Goal: Complete application form

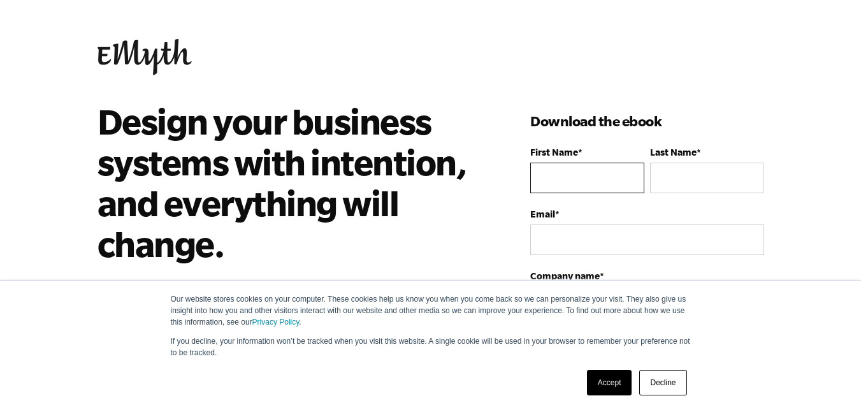
click at [565, 169] on input "First Name *" at bounding box center [586, 177] width 113 height 31
type input "[PERSON_NAME]"
type input "[EMAIL_ADDRESS][DOMAIN_NAME]"
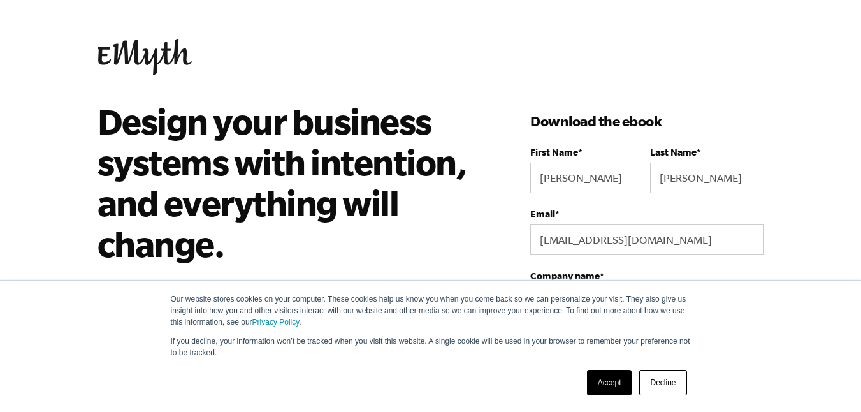
type input "As You Wish Wedding + Event Coordination"
select select "[GEOGRAPHIC_DATA]"
type input "19208504378"
click at [614, 385] on link "Accept" at bounding box center [609, 382] width 45 height 25
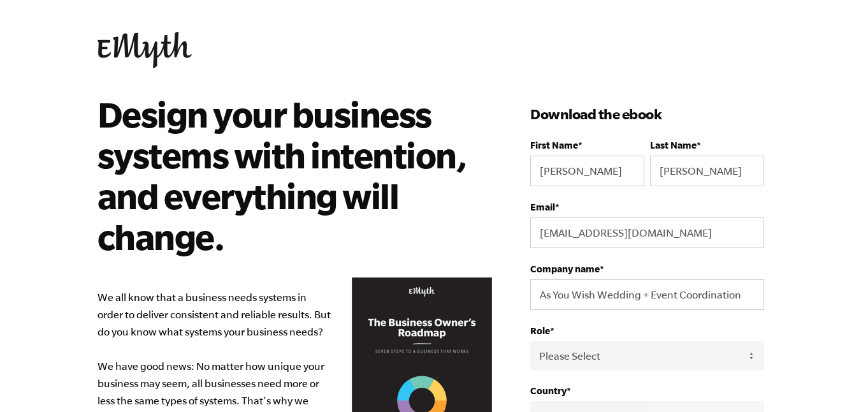
scroll to position [112, 0]
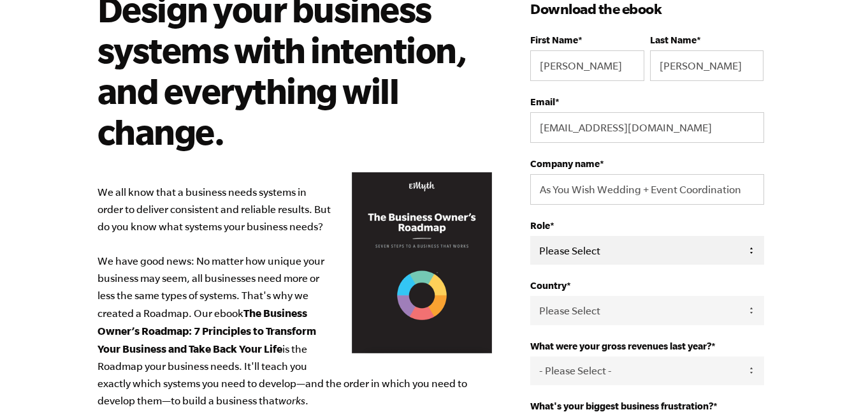
click at [541, 237] on select "Please Select Owner Partner / Co-Owner Executive Employee / Other" at bounding box center [646, 250] width 233 height 29
select select "Owner"
click at [530, 236] on select "Please Select Owner Partner / Co-Owner Executive Employee / Other" at bounding box center [646, 250] width 233 height 29
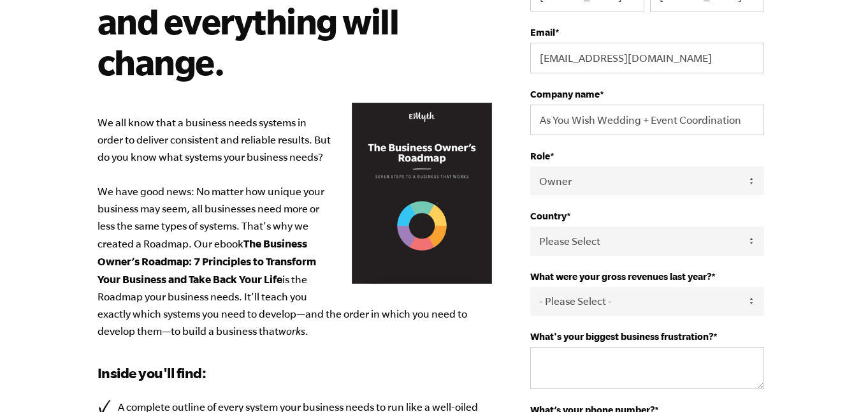
scroll to position [192, 0]
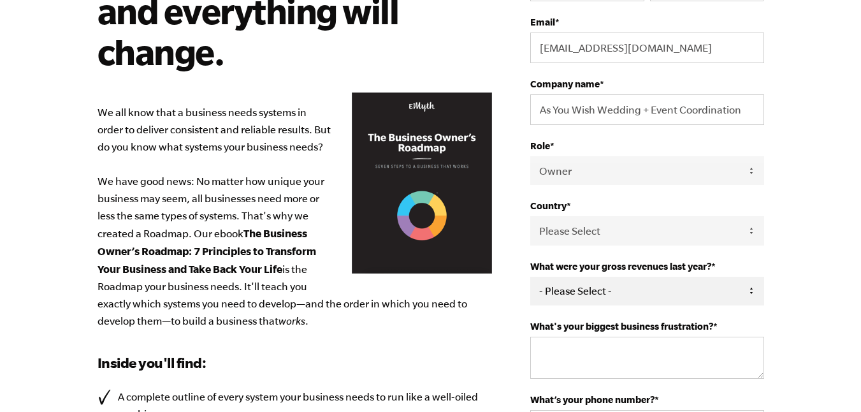
click at [628, 292] on select "- Please Select - 0-75K 76-150K 151-275K 276-500K 501-750K 751-1M 1-2.5M 2.5-5M…" at bounding box center [646, 291] width 233 height 29
select select "76-150K"
click at [530, 278] on select "- Please Select - 0-75K 76-150K 151-275K 276-500K 501-750K 751-1M 1-2.5M 2.5-5M…" at bounding box center [646, 291] width 233 height 29
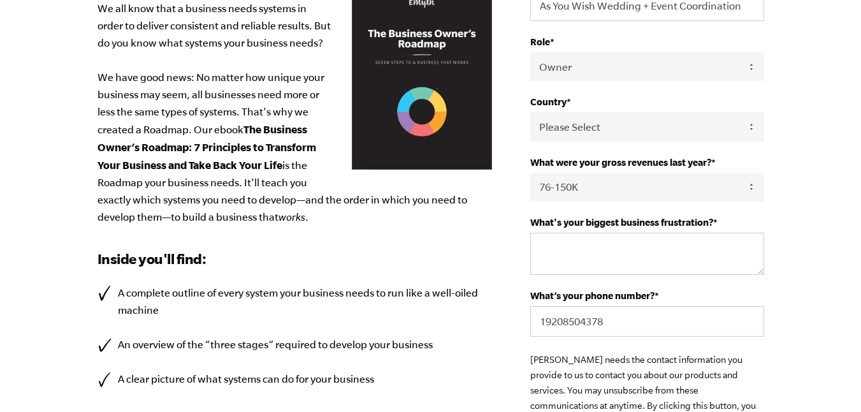
scroll to position [314, 0]
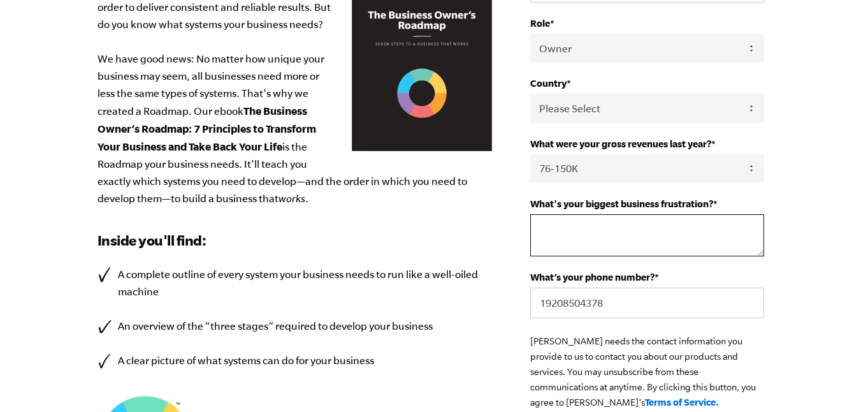
click at [617, 248] on textarea "What's your biggest business frustration? *" at bounding box center [646, 235] width 233 height 42
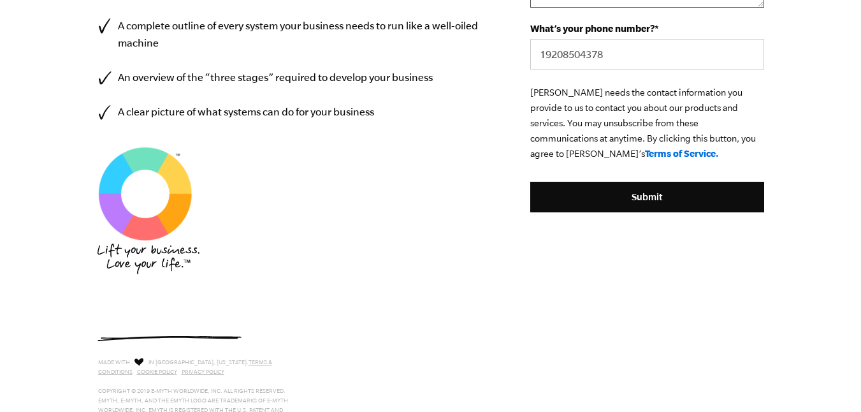
scroll to position [483, 0]
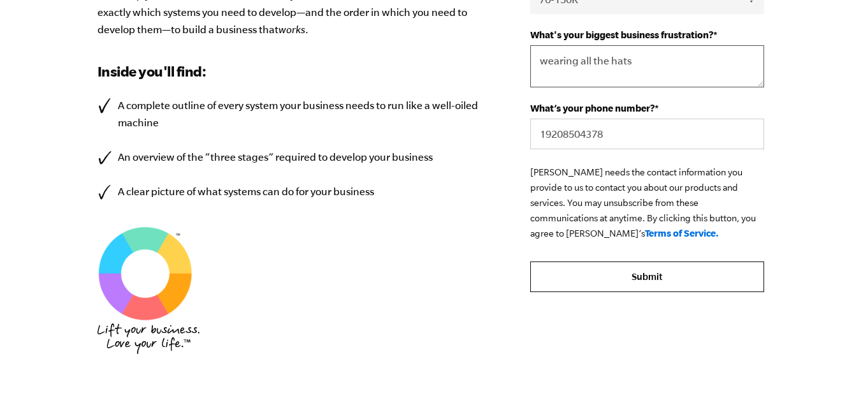
type textarea "wearing all the hats"
click at [622, 271] on input "Submit" at bounding box center [646, 276] width 233 height 31
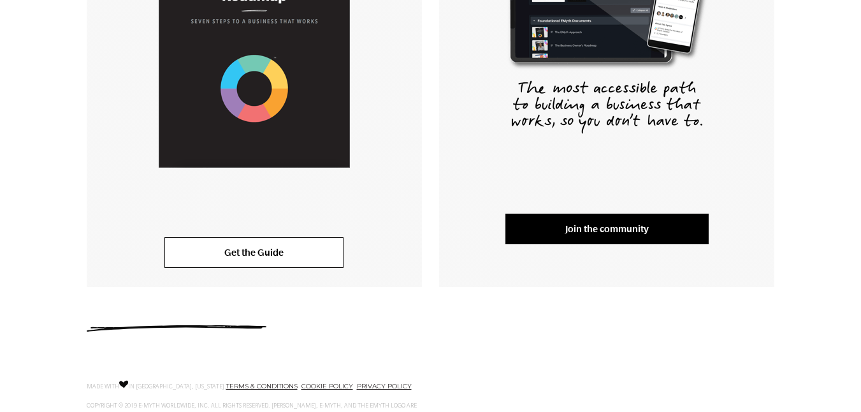
scroll to position [396, 0]
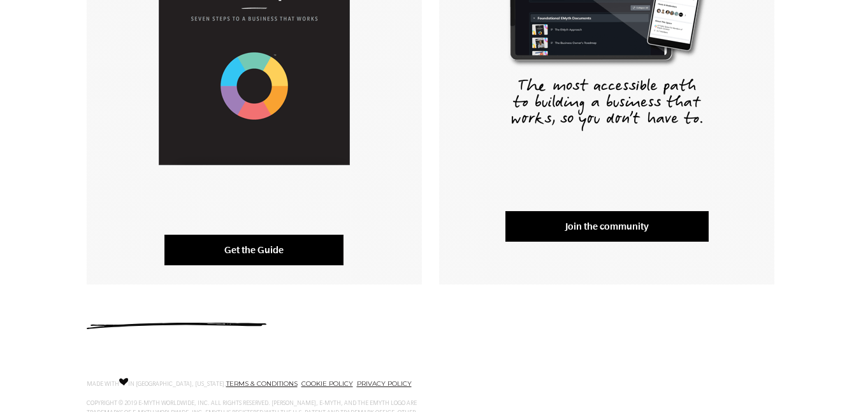
click at [275, 246] on link "Get the Guide" at bounding box center [253, 249] width 179 height 31
